Goal: Task Accomplishment & Management: Use online tool/utility

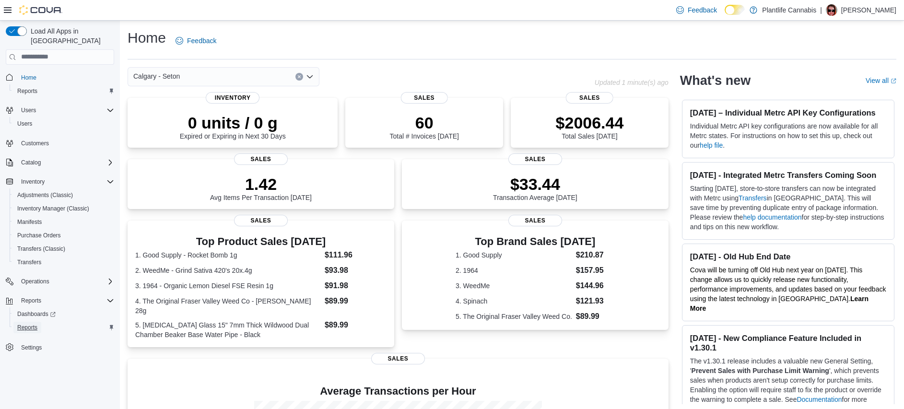
click at [37, 324] on span "Reports" at bounding box center [27, 328] width 20 height 8
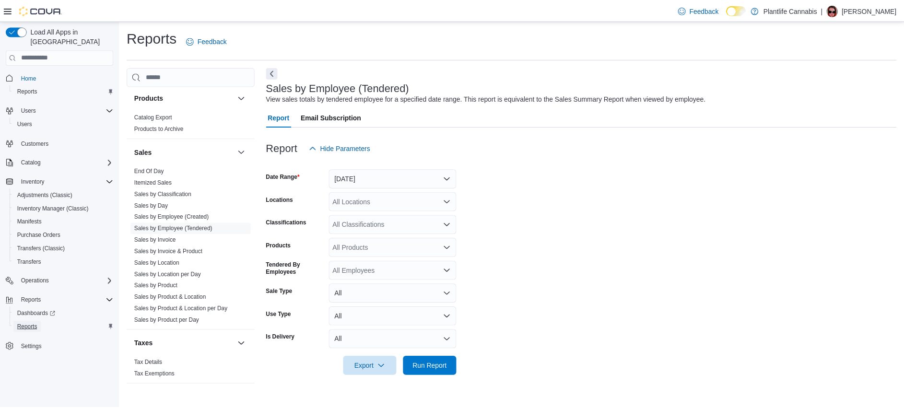
scroll to position [509, 0]
click at [367, 181] on button "[DATE]" at bounding box center [395, 178] width 129 height 19
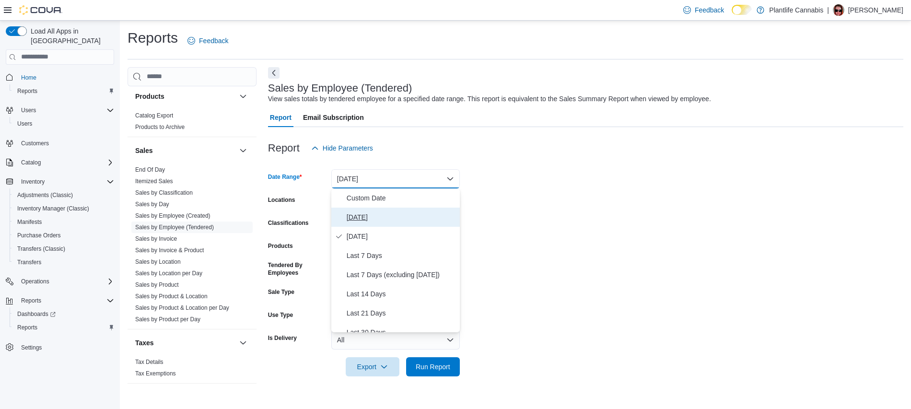
click at [367, 215] on span "[DATE]" at bounding box center [401, 218] width 109 height 12
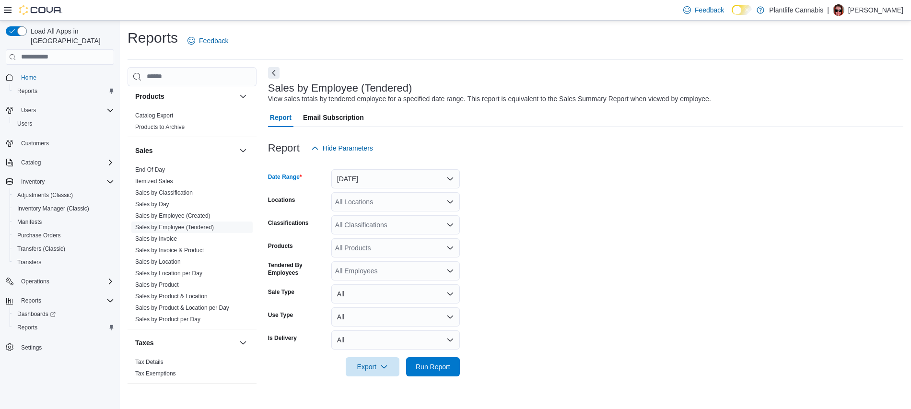
click at [364, 202] on div "All Locations" at bounding box center [395, 201] width 129 height 19
type input "**"
click at [437, 250] on div "Calgary - Seton" at bounding box center [395, 246] width 117 height 10
click at [440, 374] on span "Run Report" at bounding box center [433, 366] width 42 height 19
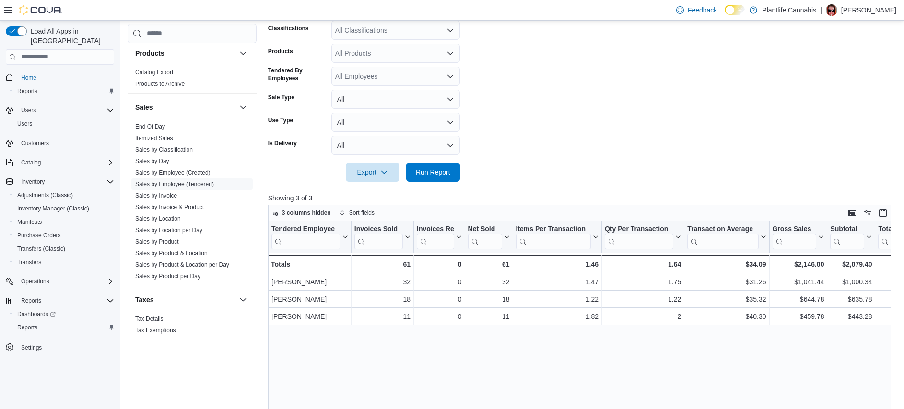
click at [504, 346] on div "Tendered Employee Click to view column header actions Invoices Sold Click to vi…" at bounding box center [582, 376] width 629 height 311
click at [445, 365] on div "Tendered Employee Click to view column header actions Invoices Sold Click to vi…" at bounding box center [582, 376] width 629 height 311
click at [44, 205] on span "Inventory Manager (Classic)" at bounding box center [53, 209] width 72 height 8
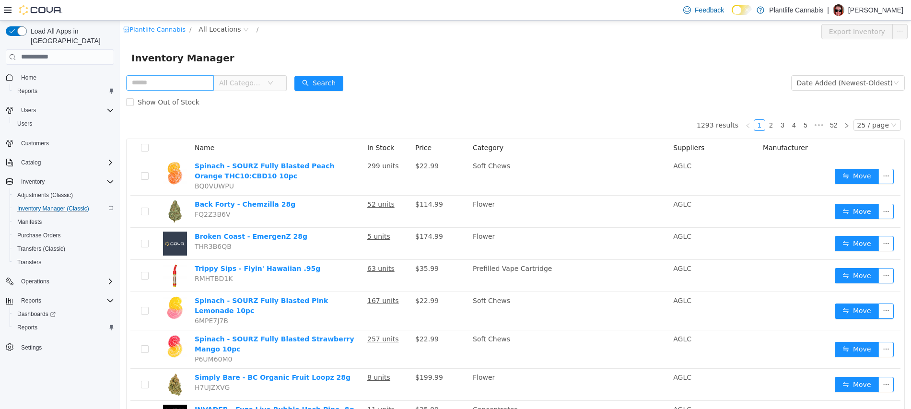
click at [172, 83] on input "text" at bounding box center [170, 82] width 88 height 15
type input "****"
click at [213, 28] on span "All Locations" at bounding box center [220, 29] width 42 height 11
type input "***"
click at [244, 97] on span "Calgary - Seton" at bounding box center [252, 98] width 52 height 8
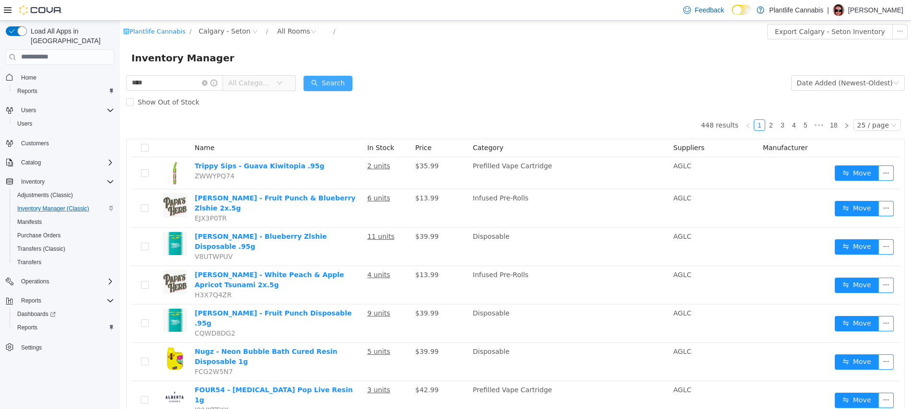
click at [331, 84] on button "Search" at bounding box center [328, 82] width 49 height 15
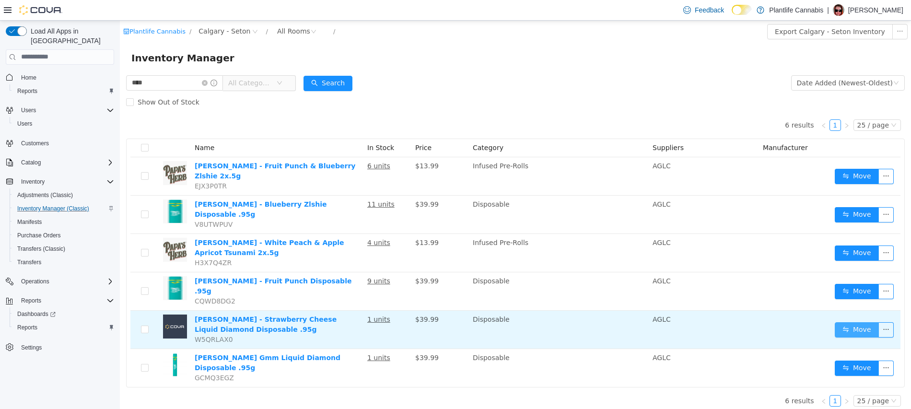
click at [849, 322] on button "Move" at bounding box center [857, 329] width 44 height 15
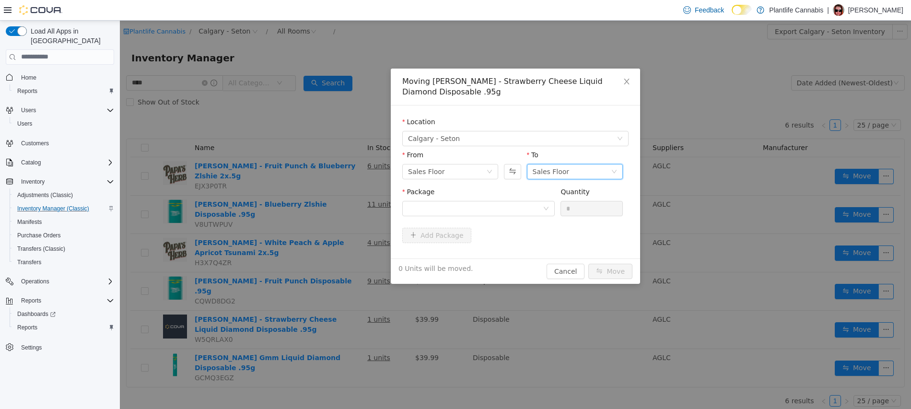
click at [560, 173] on div "Sales Floor" at bounding box center [551, 171] width 37 height 14
click at [552, 220] on li "Returns" at bounding box center [575, 220] width 96 height 15
click at [461, 207] on div at bounding box center [475, 208] width 135 height 14
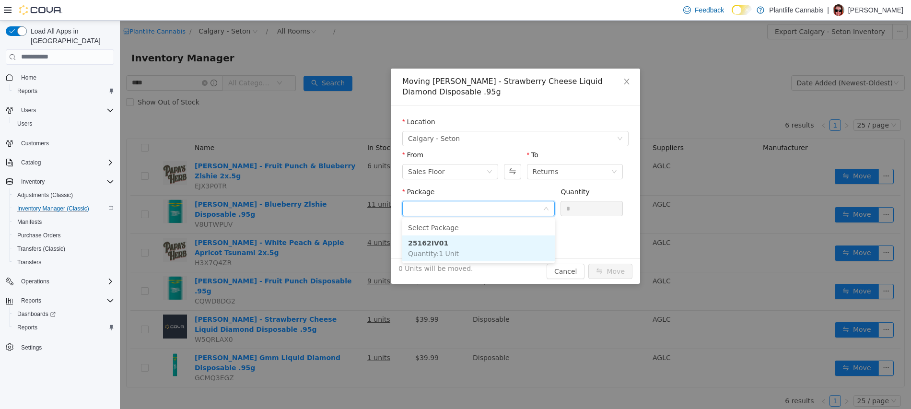
drag, startPoint x: 432, startPoint y: 241, endPoint x: 495, endPoint y: 236, distance: 62.5
click at [432, 241] on strong "25162IV01" at bounding box center [428, 243] width 40 height 8
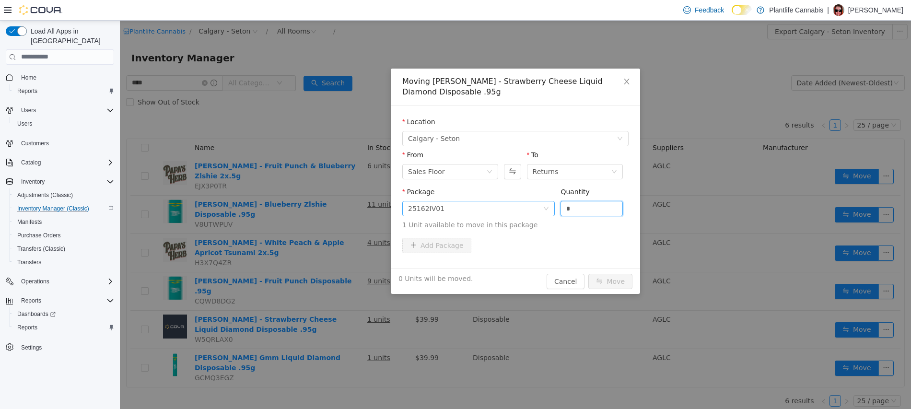
drag, startPoint x: 588, startPoint y: 209, endPoint x: 547, endPoint y: 209, distance: 40.3
click at [547, 209] on span "Package 25162IV01 Quantity * 1 Unit available to move in this package" at bounding box center [515, 209] width 226 height 42
type input "*"
click at [612, 279] on button "Move" at bounding box center [611, 280] width 44 height 15
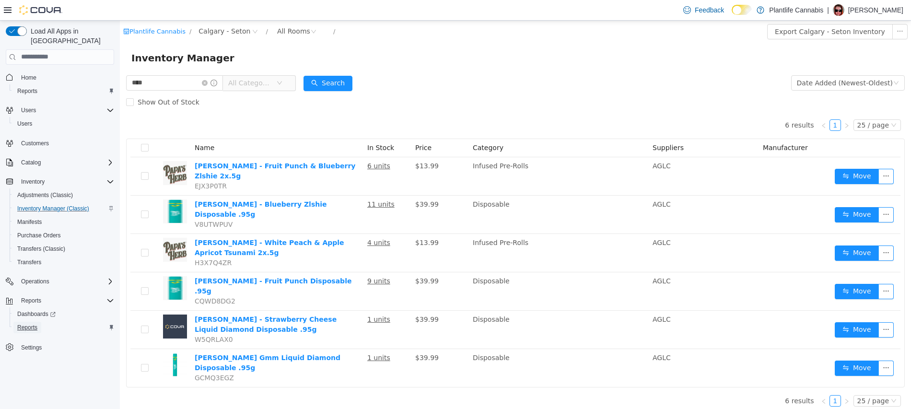
click at [29, 324] on span "Reports" at bounding box center [27, 328] width 20 height 8
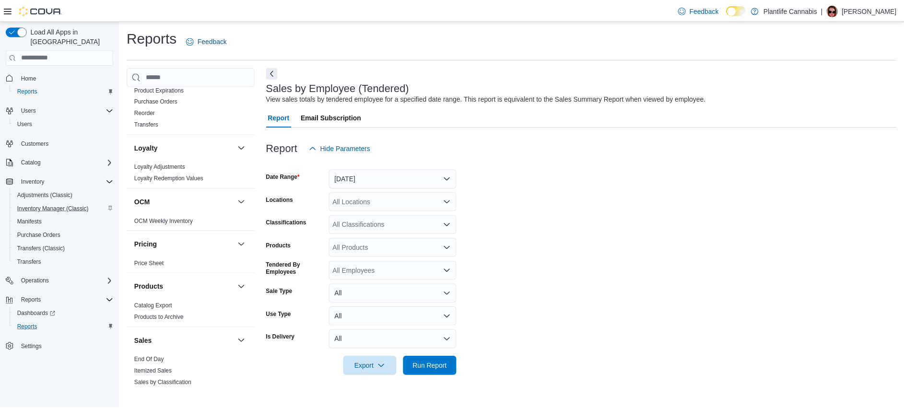
scroll to position [509, 0]
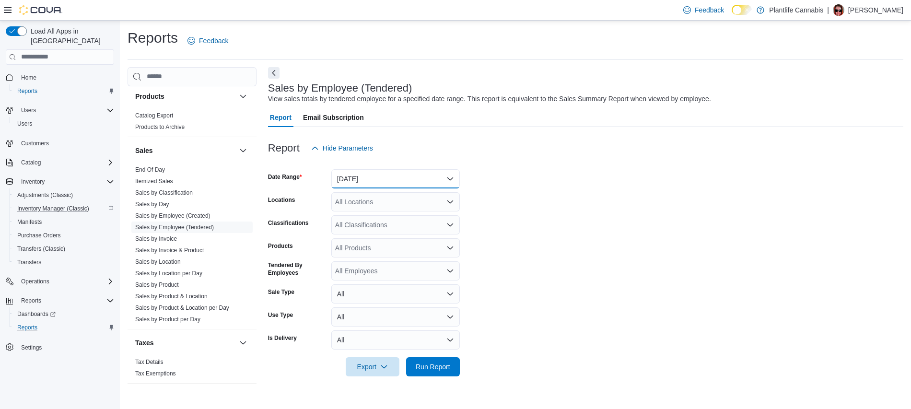
click at [360, 174] on button "[DATE]" at bounding box center [395, 178] width 129 height 19
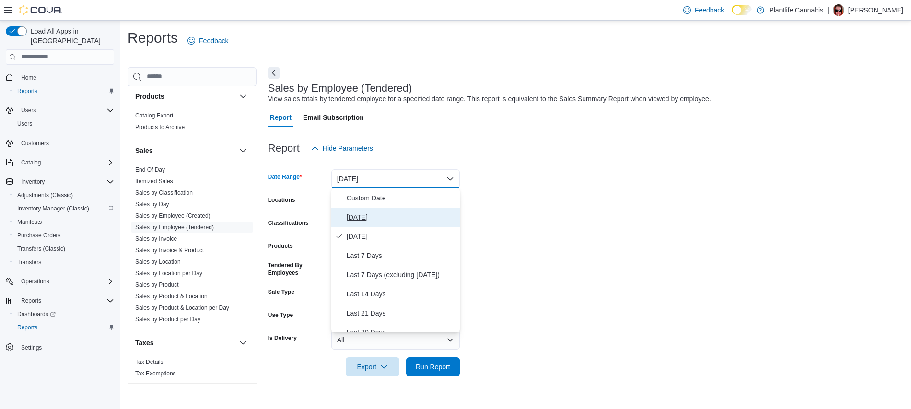
click at [347, 214] on span "[DATE]" at bounding box center [401, 218] width 109 height 12
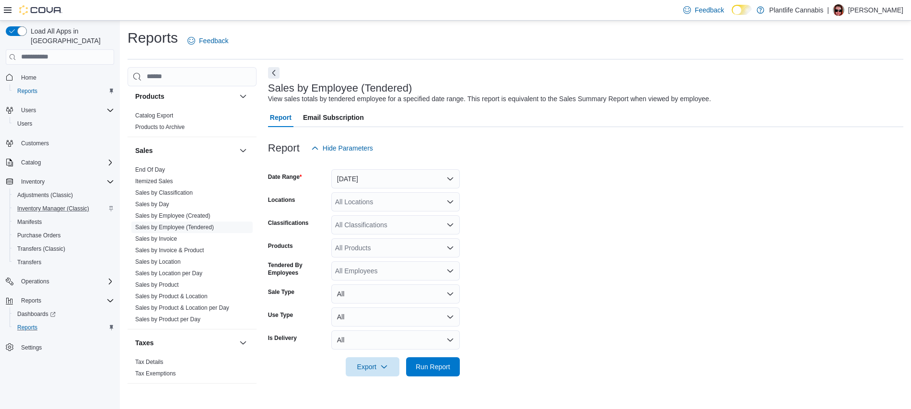
click at [360, 204] on div "All Locations" at bounding box center [395, 201] width 129 height 19
type input "***"
drag, startPoint x: 382, startPoint y: 215, endPoint x: 550, endPoint y: 219, distance: 167.5
click at [383, 215] on span "Calgary - Seton" at bounding box center [380, 218] width 47 height 10
drag, startPoint x: 550, startPoint y: 219, endPoint x: 529, endPoint y: 278, distance: 62.1
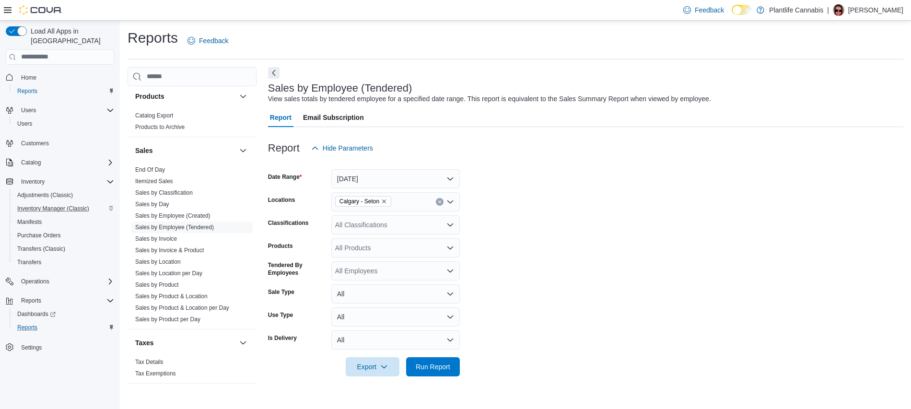
click at [549, 220] on form "Date Range [DATE] Locations [GEOGRAPHIC_DATA] - Seton Classifications All Class…" at bounding box center [586, 267] width 636 height 219
click at [452, 367] on span "Run Report" at bounding box center [433, 366] width 42 height 19
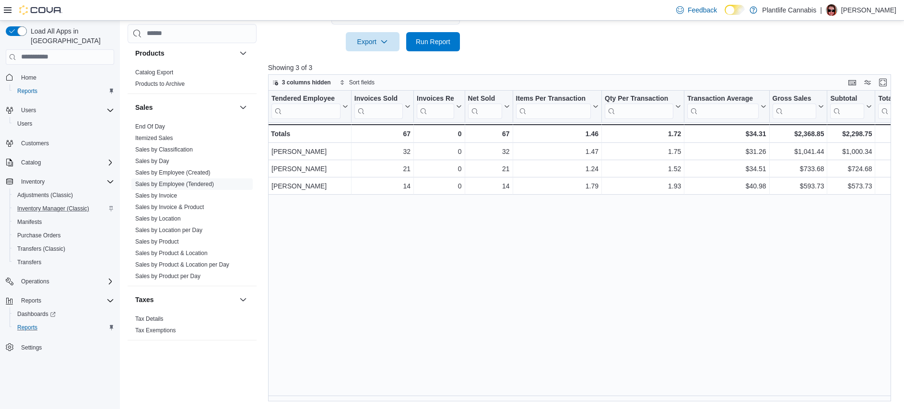
scroll to position [325, 0]
click at [447, 35] on span "Run Report" at bounding box center [433, 41] width 42 height 19
click at [457, 253] on div "Tendered Employee Click to view column header actions Invoices Sold Click to vi…" at bounding box center [582, 246] width 629 height 311
click at [436, 33] on span "Run Report" at bounding box center [433, 41] width 42 height 19
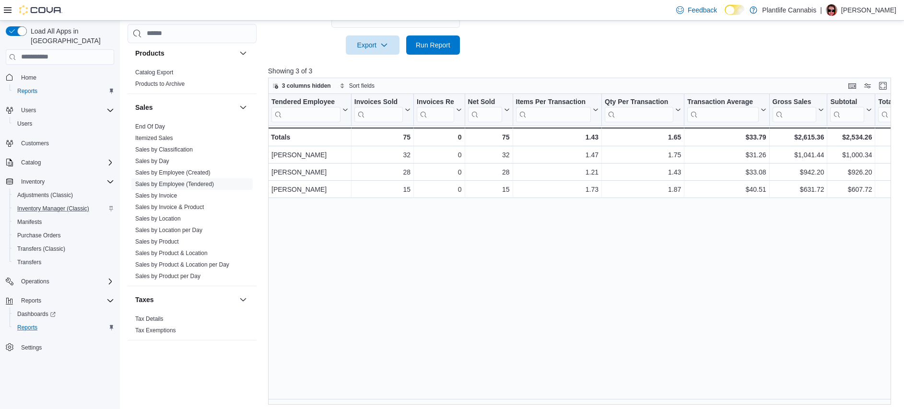
scroll to position [321, 0]
click at [432, 43] on span "Run Report" at bounding box center [433, 45] width 35 height 10
click at [480, 210] on div "Tendered Employee Click to view column header actions Invoices Sold Click to vi…" at bounding box center [582, 250] width 629 height 311
click at [465, 268] on div "Tendered Employee Click to view column header actions Invoices Sold Click to vi…" at bounding box center [582, 250] width 629 height 311
